Goal: Task Accomplishment & Management: Manage account settings

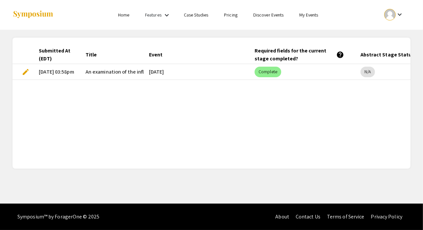
click at [28, 70] on span "edit" at bounding box center [26, 72] width 8 height 8
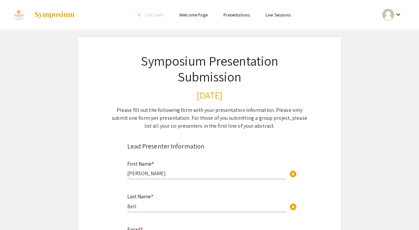
select select "custom"
type input "0"
select select "custom"
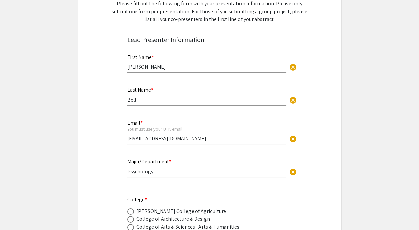
type input "1"
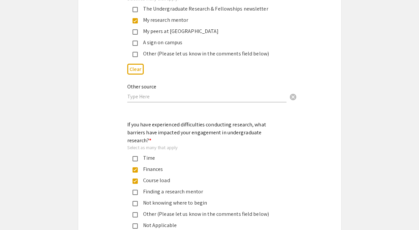
select select "auto"
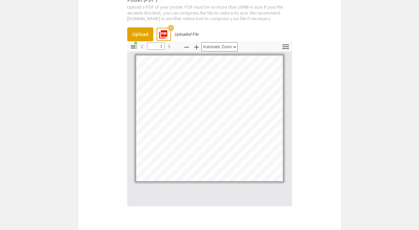
scroll to position [1942, 0]
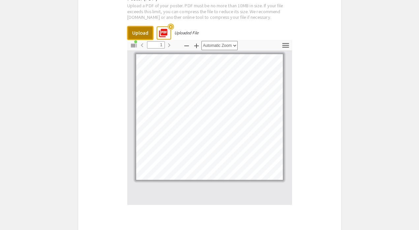
click at [138, 26] on button "Upload" at bounding box center [140, 33] width 26 height 14
type input "0"
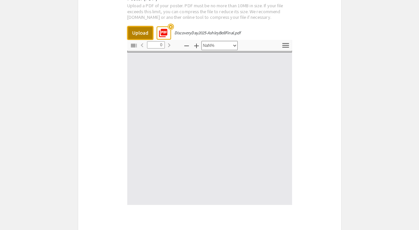
select select "auto"
type input "1"
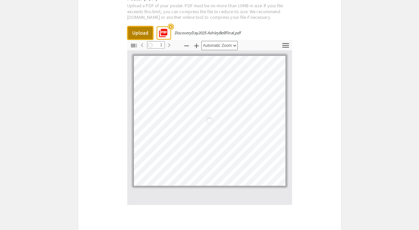
select select "auto"
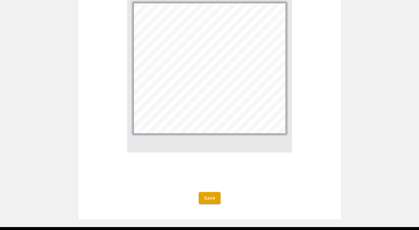
scroll to position [2001, 0]
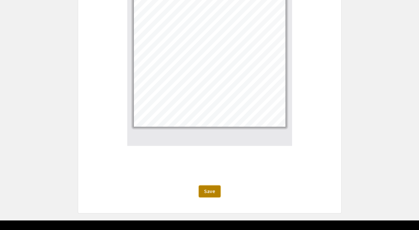
click at [210, 187] on span "Save" at bounding box center [209, 190] width 11 height 7
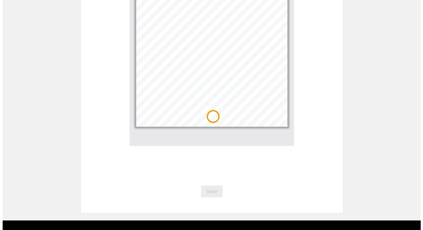
scroll to position [0, 0]
